Goal: Go to known website: Access a specific website the user already knows

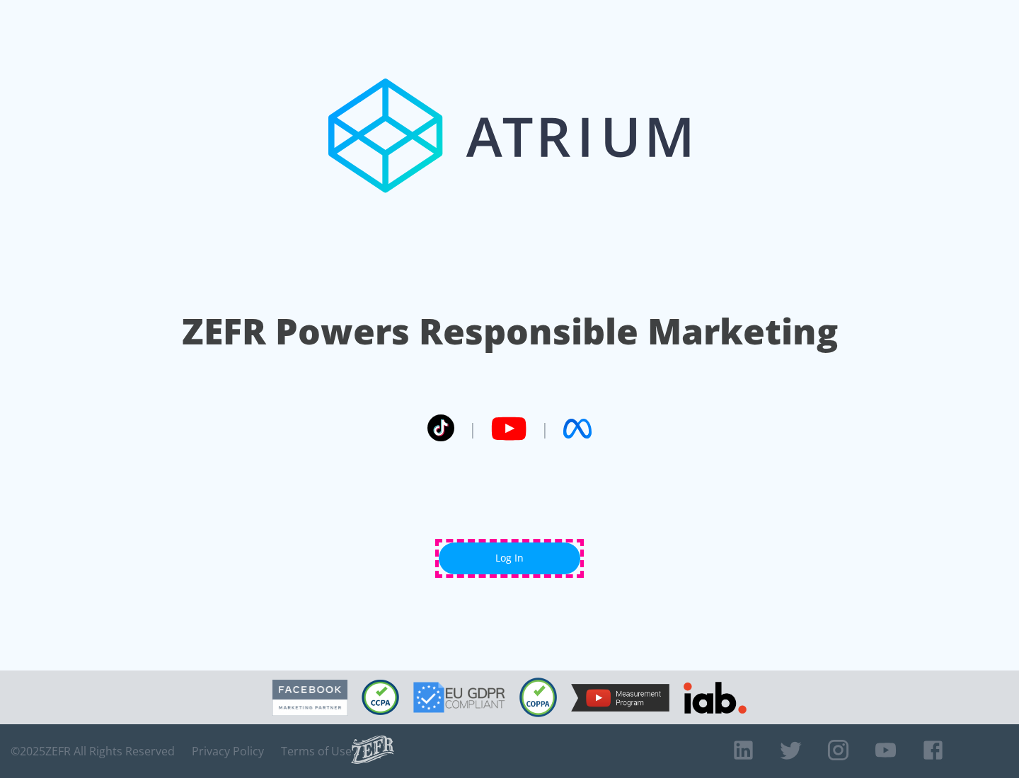
click at [509, 558] on link "Log In" at bounding box center [510, 559] width 142 height 32
